Goal: Information Seeking & Learning: Learn about a topic

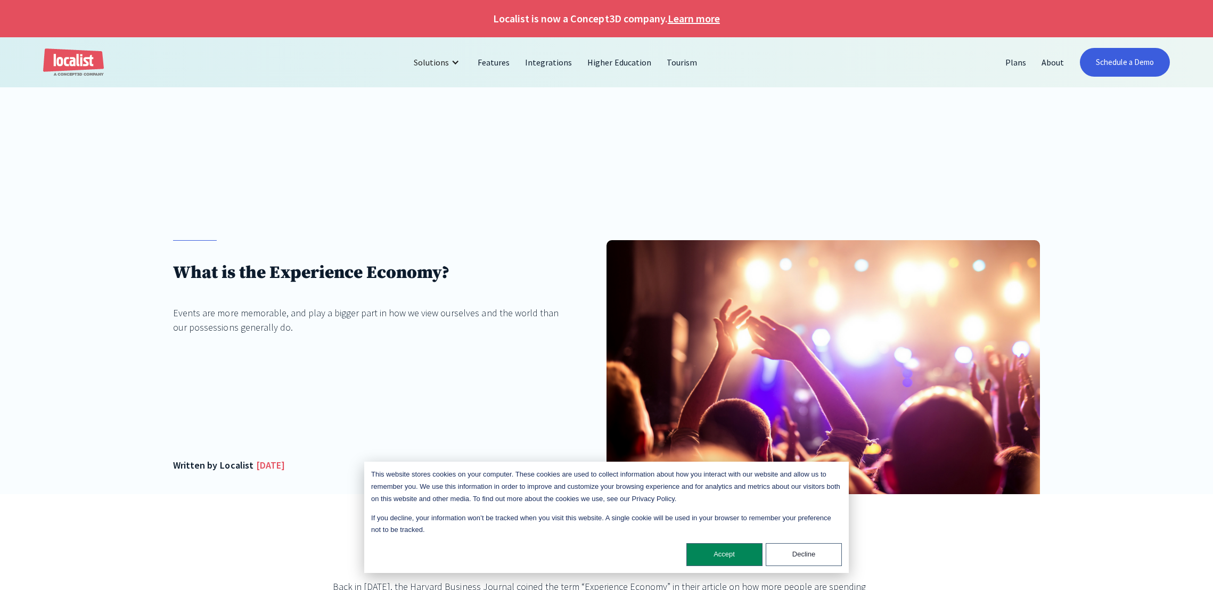
click at [393, 311] on div "Events are more memorable, and play a bigger part in how we view ourselves and …" at bounding box center [368, 320] width 390 height 29
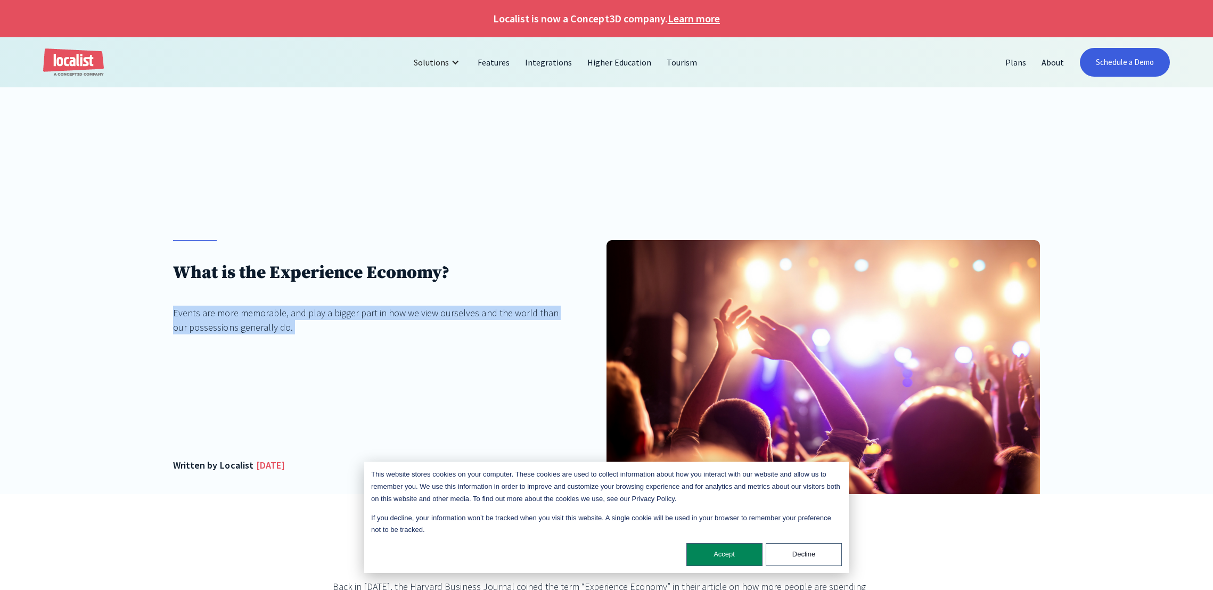
click at [393, 311] on div "Events are more memorable, and play a bigger part in how we view ourselves and …" at bounding box center [368, 320] width 390 height 29
click at [469, 311] on div "Events are more memorable, and play a bigger part in how we view ourselves and …" at bounding box center [368, 320] width 390 height 29
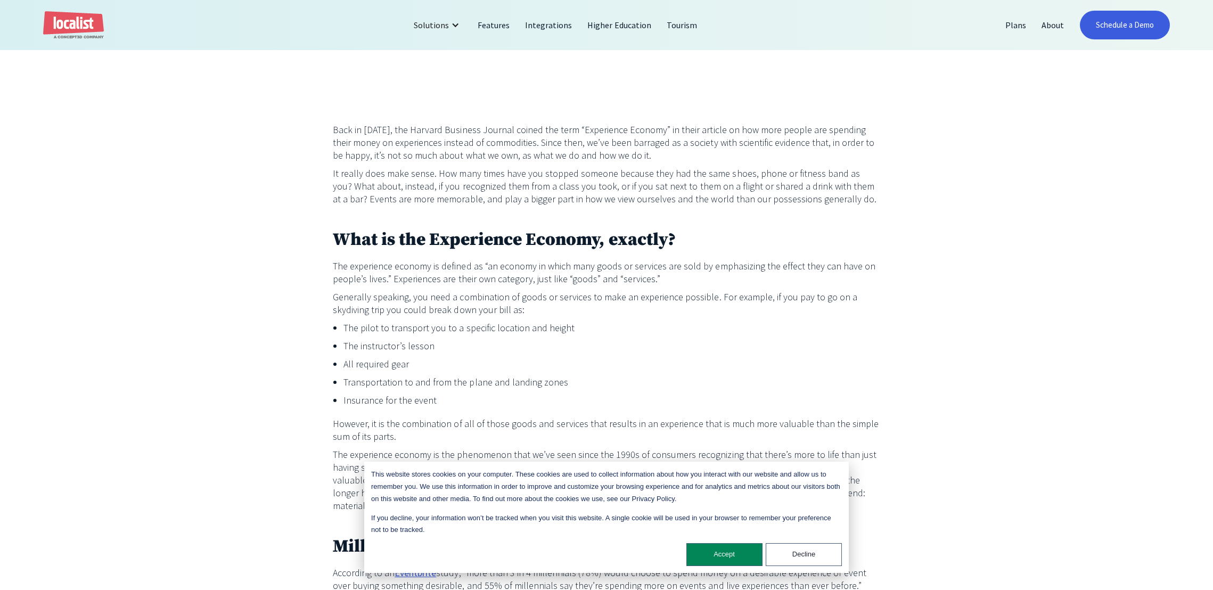
scroll to position [455, 0]
click at [541, 186] on p "It really does make sense. How many times have you stopped someone because they…" at bounding box center [606, 188] width 547 height 38
click at [711, 134] on p "Back in [DATE], the Harvard Business Journal coined the term “Experience Econom…" at bounding box center [606, 145] width 547 height 38
click at [800, 132] on p "Back in [DATE], the Harvard Business Journal coined the term “Experience Econom…" at bounding box center [606, 145] width 547 height 38
click at [429, 150] on p "Back in [DATE], the Harvard Business Journal coined the term “Experience Econom…" at bounding box center [606, 145] width 547 height 38
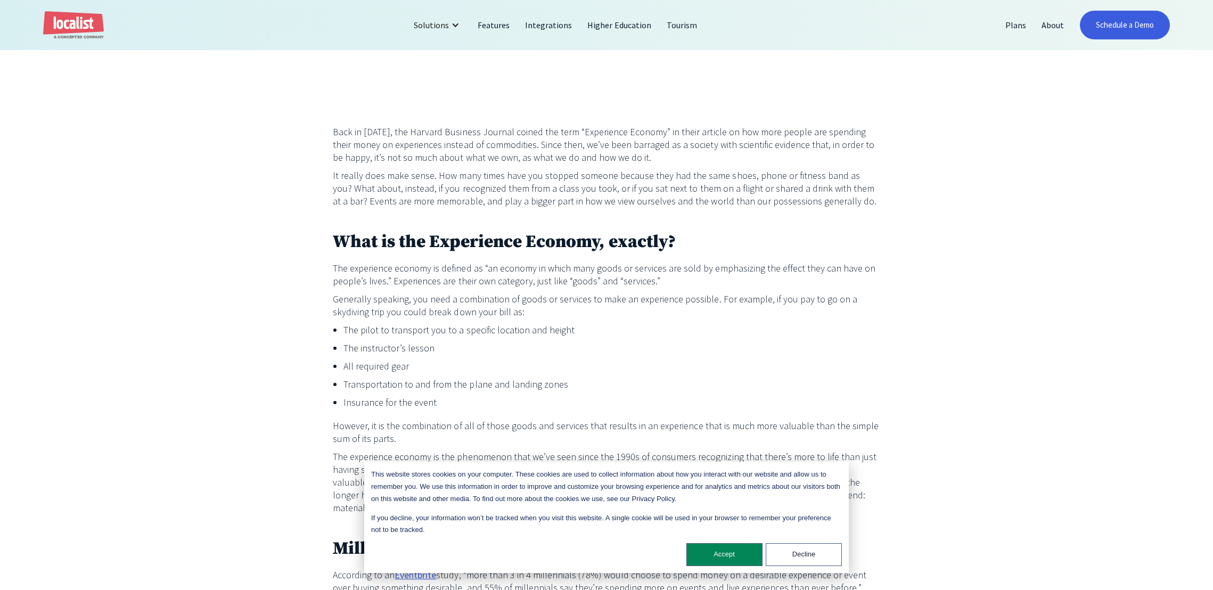
click at [536, 148] on p "Back in [DATE], the Harvard Business Journal coined the term “Experience Econom…" at bounding box center [606, 145] width 547 height 38
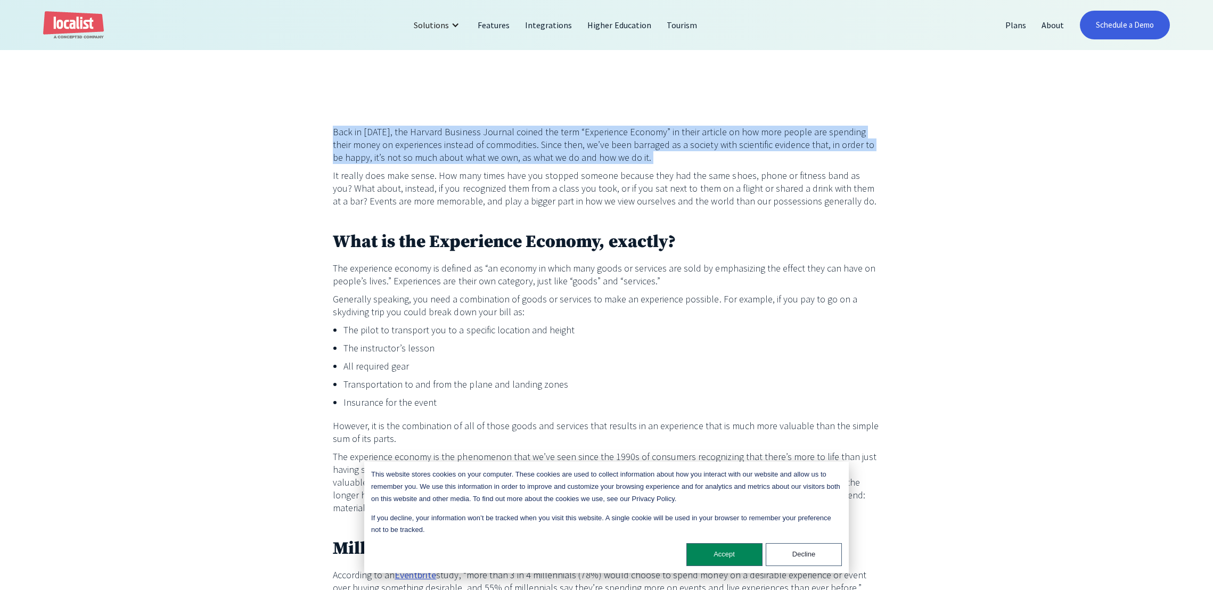
click at [536, 148] on p "Back in [DATE], the Harvard Business Journal coined the term “Experience Econom…" at bounding box center [606, 145] width 547 height 38
click at [680, 149] on p "Back in [DATE], the Harvard Business Journal coined the term “Experience Econom…" at bounding box center [606, 145] width 547 height 38
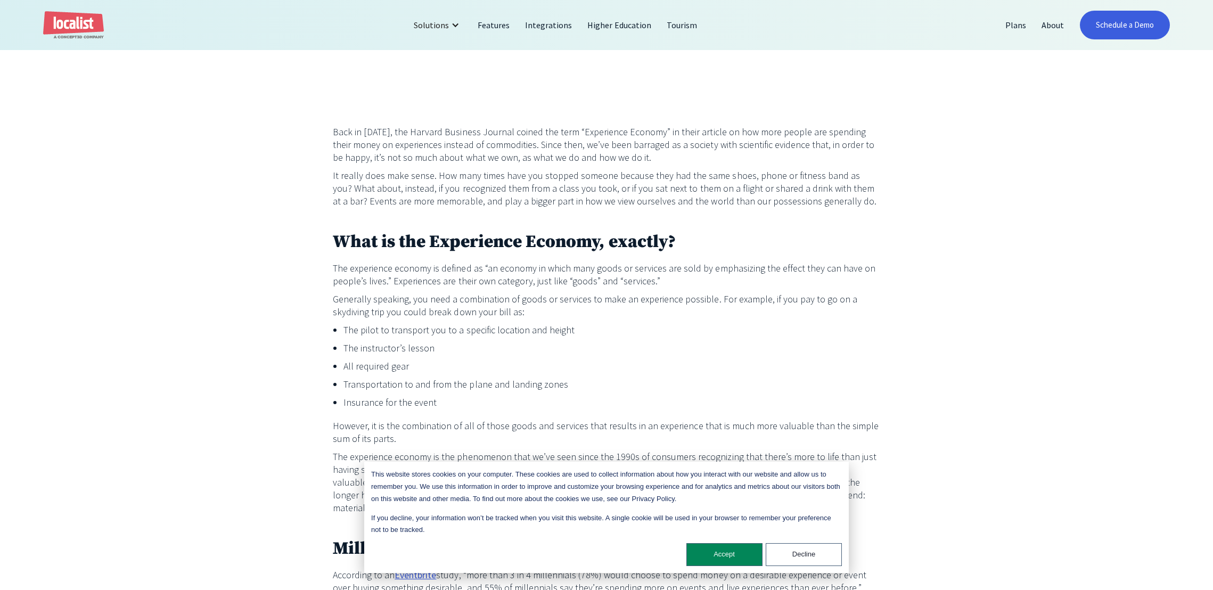
click at [721, 270] on p "The experience economy is defined as “an economy in which many goods or service…" at bounding box center [606, 275] width 547 height 26
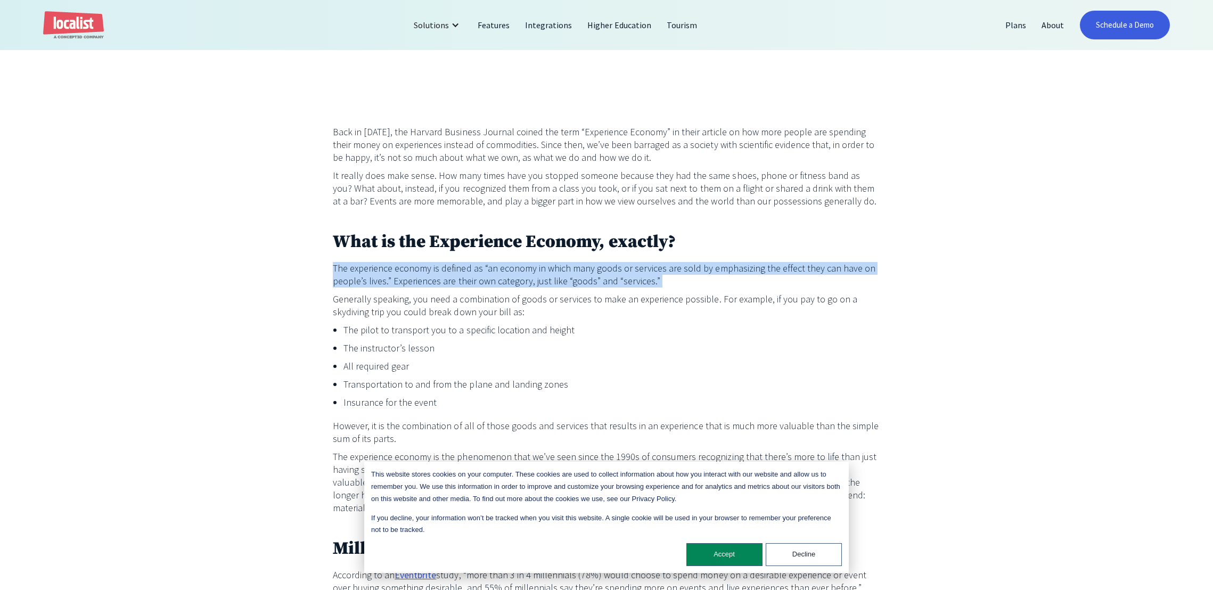
click at [721, 270] on p "The experience economy is defined as “an economy in which many goods or service…" at bounding box center [606, 275] width 547 height 26
click at [683, 282] on p "The experience economy is defined as “an economy in which many goods or service…" at bounding box center [606, 275] width 547 height 26
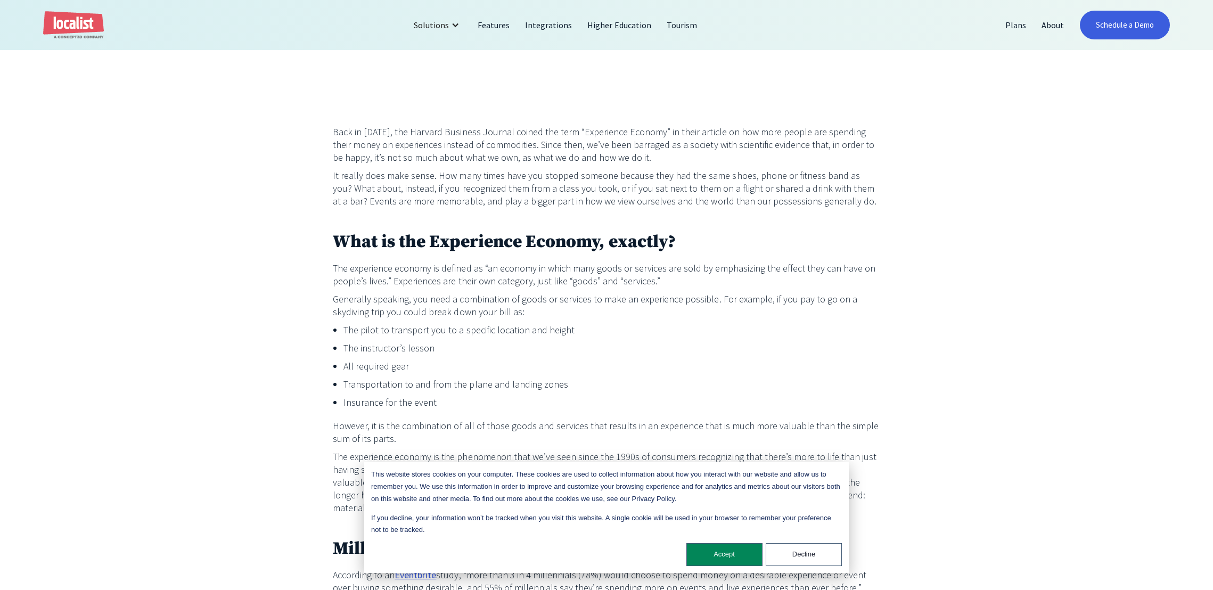
click at [472, 285] on p "The experience economy is defined as “an economy in which many goods or service…" at bounding box center [606, 275] width 547 height 26
